Goal: Find specific page/section: Find specific page/section

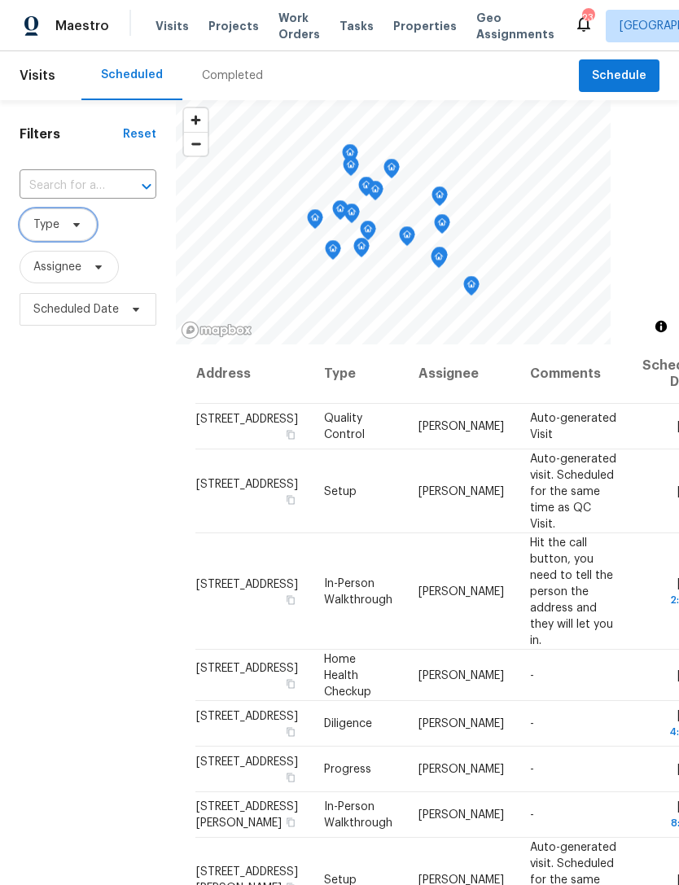
click at [64, 233] on span "Type" at bounding box center [58, 224] width 77 height 33
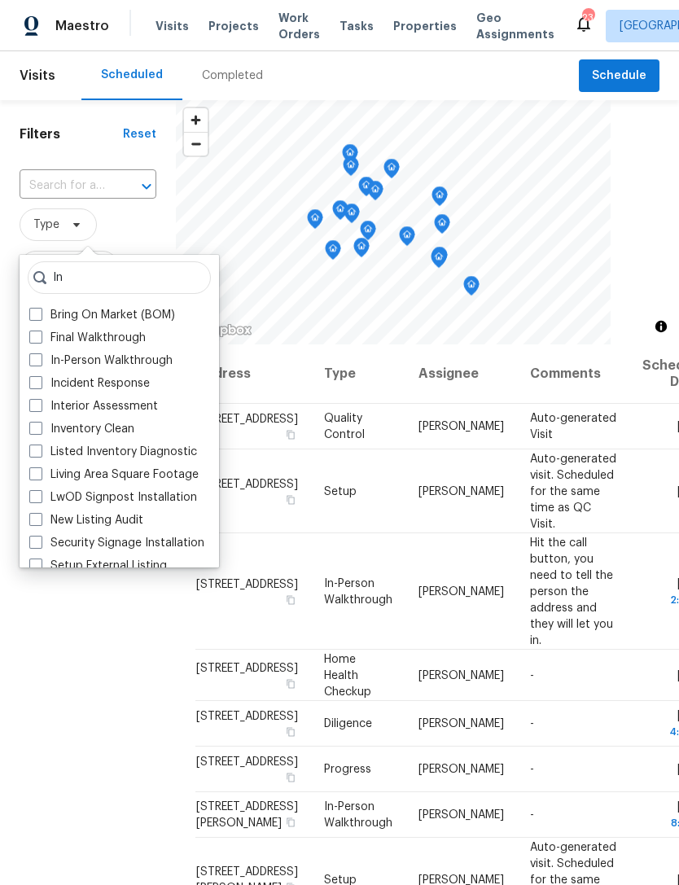
type input "In"
click at [136, 357] on label "In-Person Walkthrough" at bounding box center [100, 361] width 143 height 16
click at [40, 357] on input "In-Person Walkthrough" at bounding box center [34, 358] width 11 height 11
checkbox input "true"
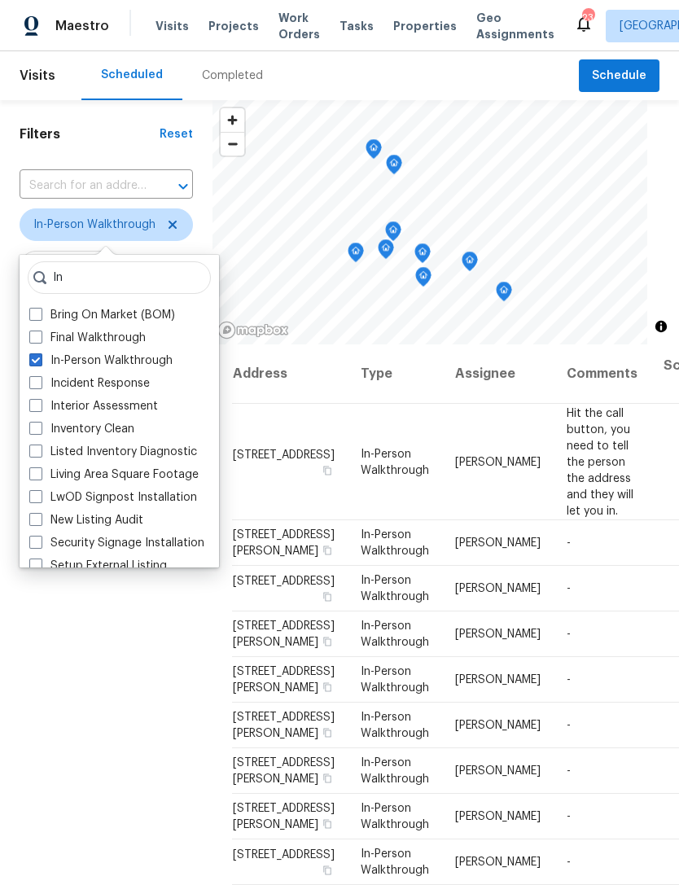
click at [29, 657] on div "Filters Reset ​ In-Person Walkthrough Assignee Scheduled Date" at bounding box center [106, 576] width 213 height 953
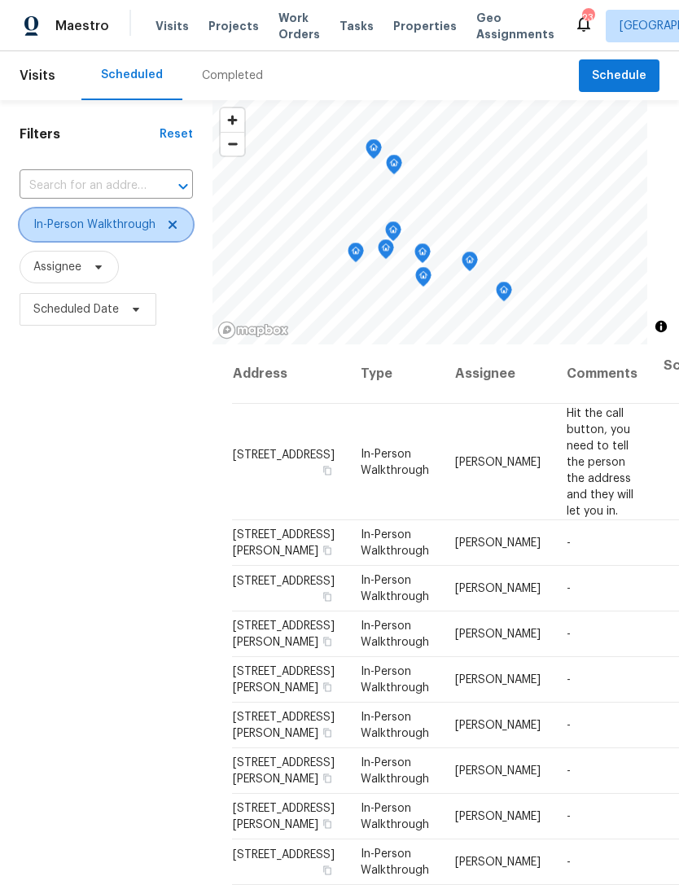
click at [175, 214] on span "In-Person Walkthrough" at bounding box center [106, 224] width 173 height 33
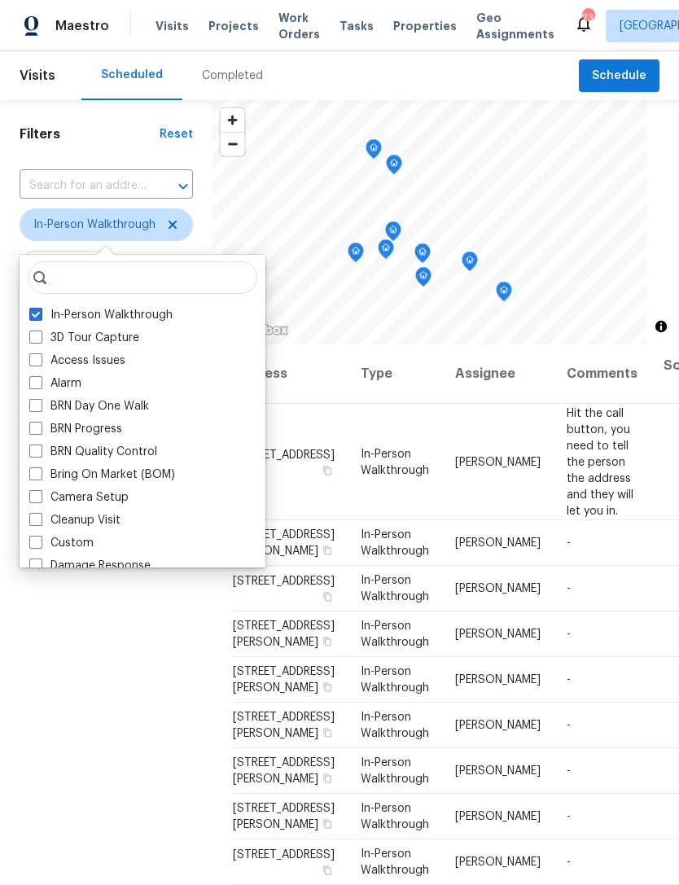
click at [107, 310] on label "In-Person Walkthrough" at bounding box center [100, 315] width 143 height 16
click at [40, 310] on input "In-Person Walkthrough" at bounding box center [34, 312] width 11 height 11
checkbox input "false"
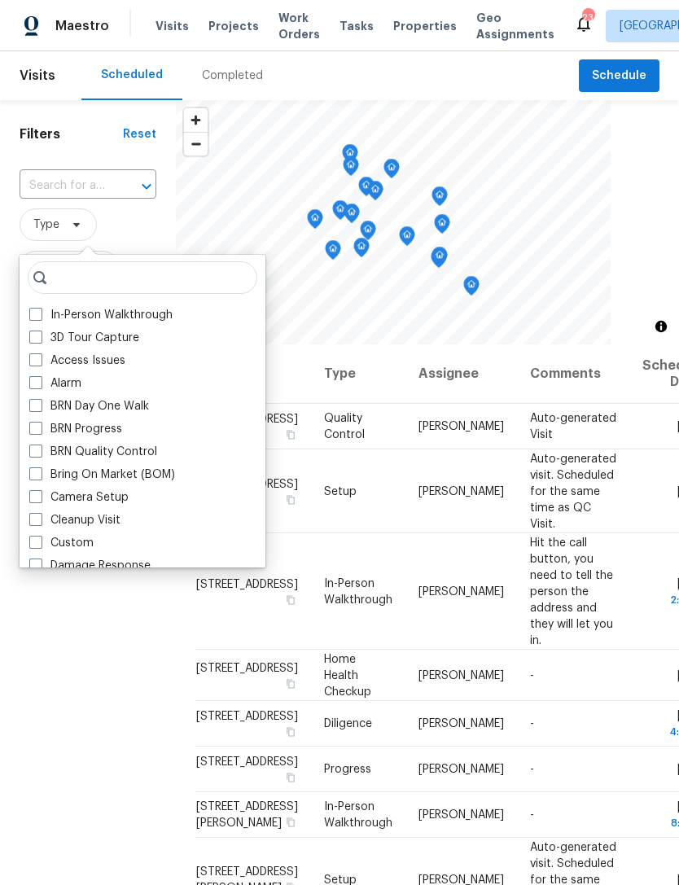
click at [24, 618] on div "Filters Reset ​ Type Assignee Scheduled Date" at bounding box center [88, 576] width 176 height 953
